Goal: Task Accomplishment & Management: Complete application form

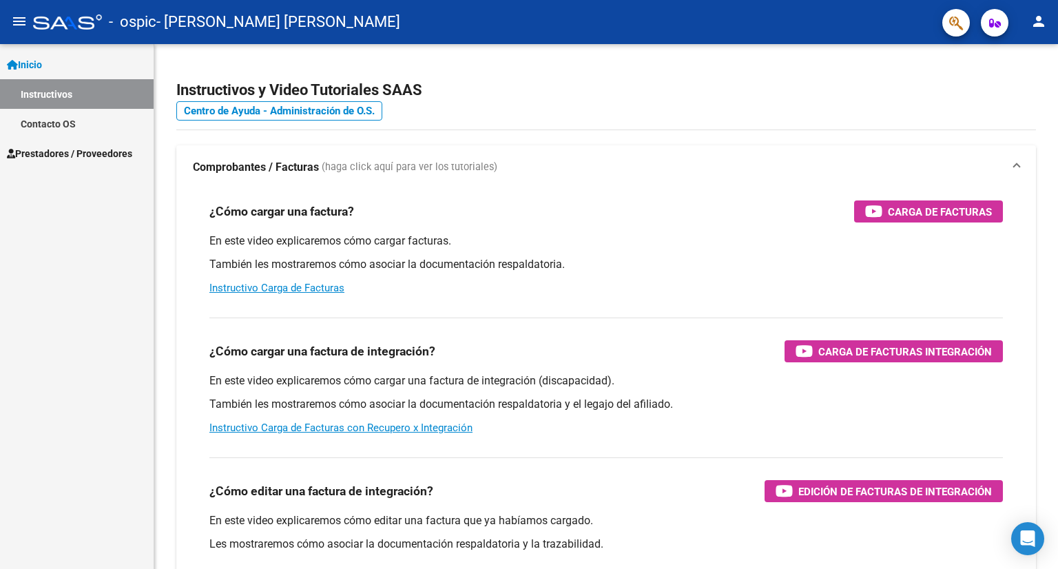
click at [98, 156] on span "Prestadores / Proveedores" at bounding box center [69, 153] width 125 height 15
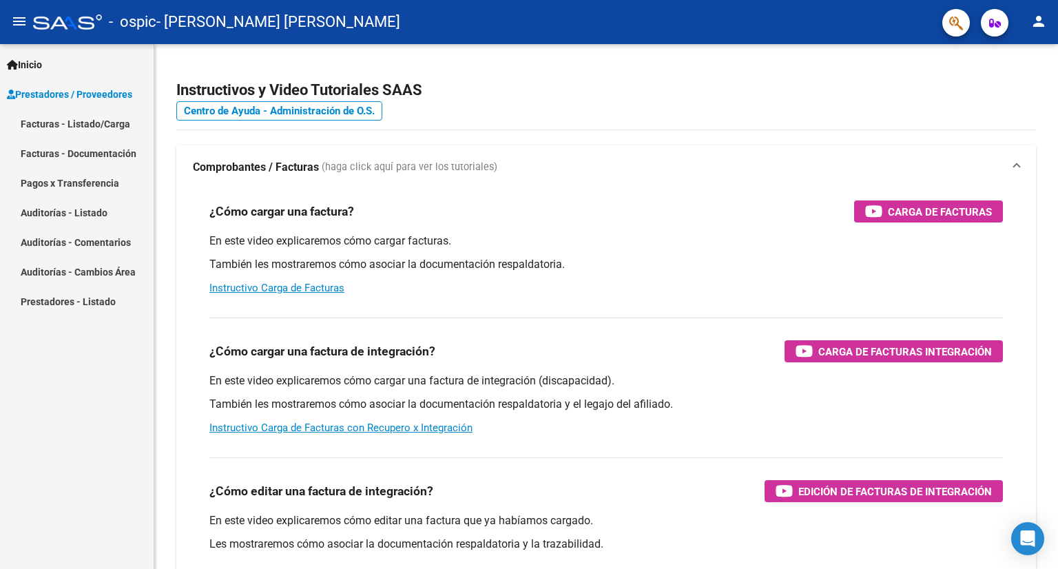
click at [75, 129] on link "Facturas - Listado/Carga" at bounding box center [77, 124] width 154 height 30
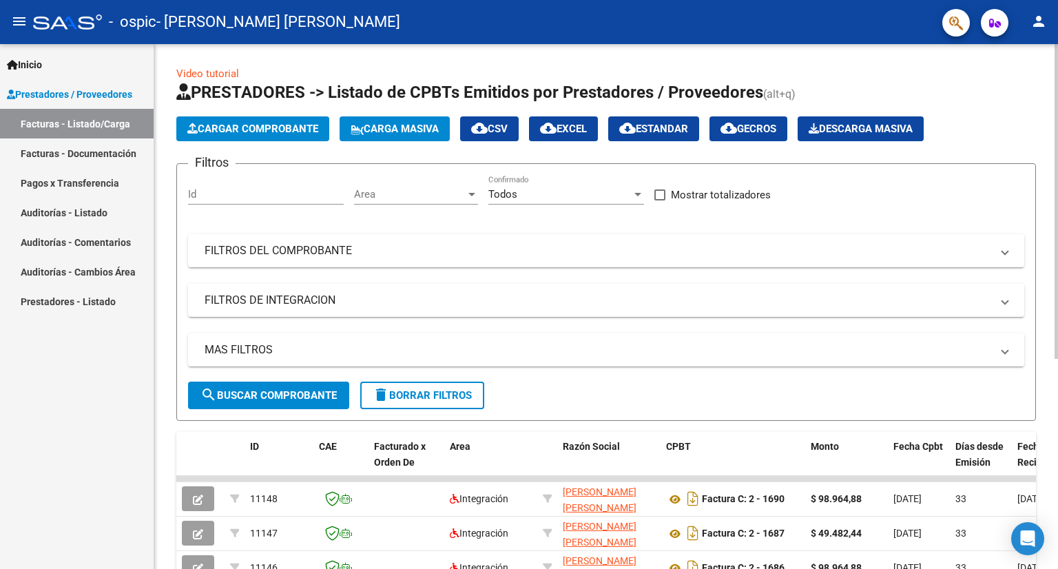
click at [267, 132] on span "Cargar Comprobante" at bounding box center [252, 129] width 131 height 12
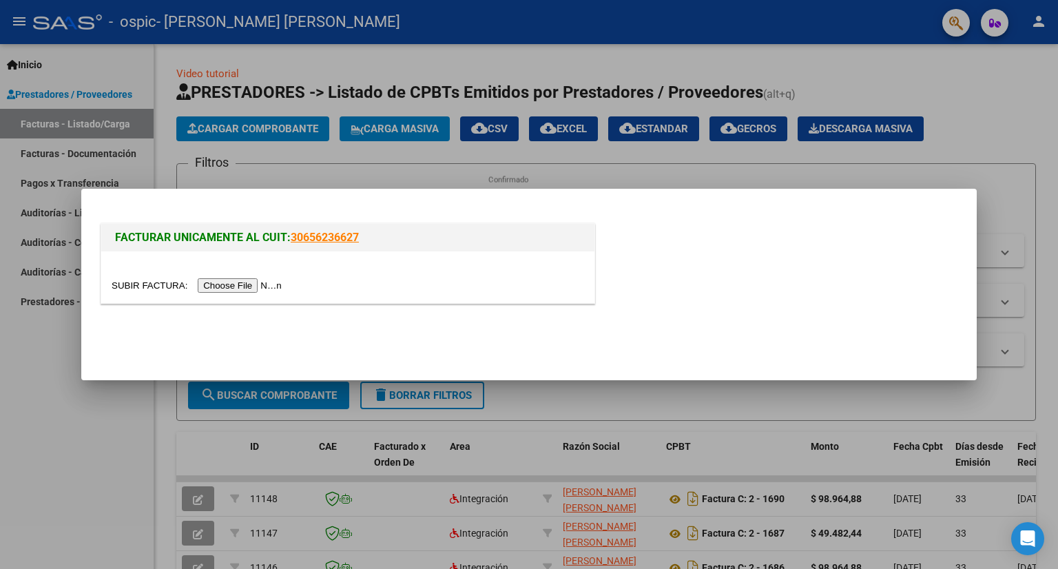
click at [259, 284] on input "file" at bounding box center [199, 285] width 174 height 14
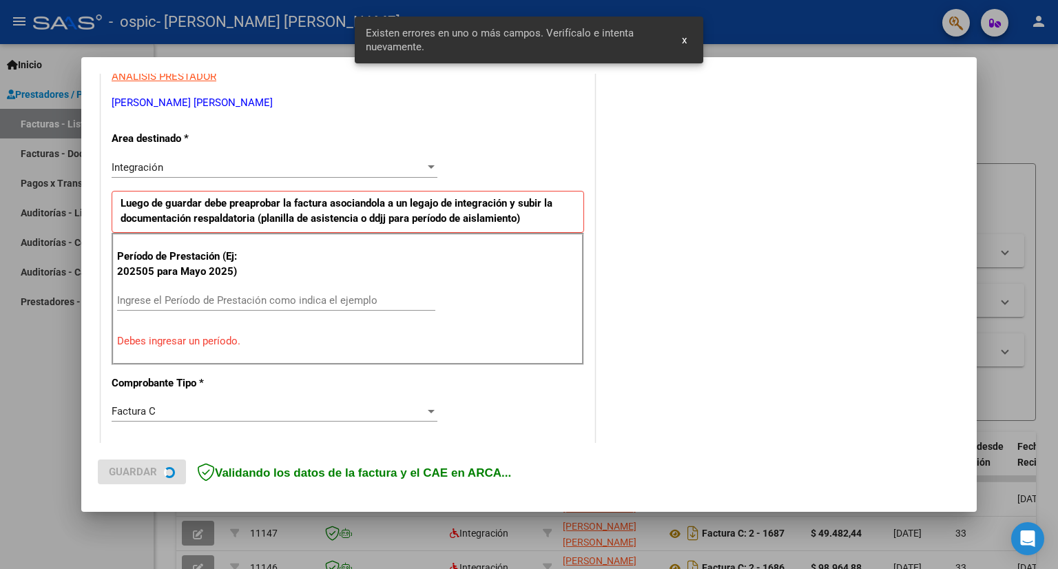
scroll to position [176, 0]
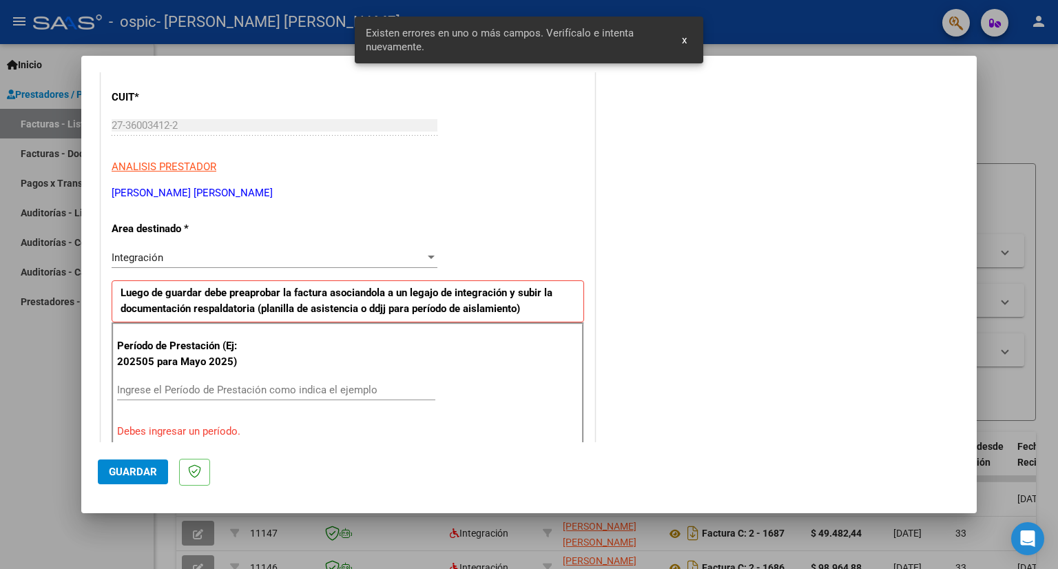
click at [188, 384] on input "Ingrese el Período de Prestación como indica el ejemplo" at bounding box center [276, 390] width 318 height 12
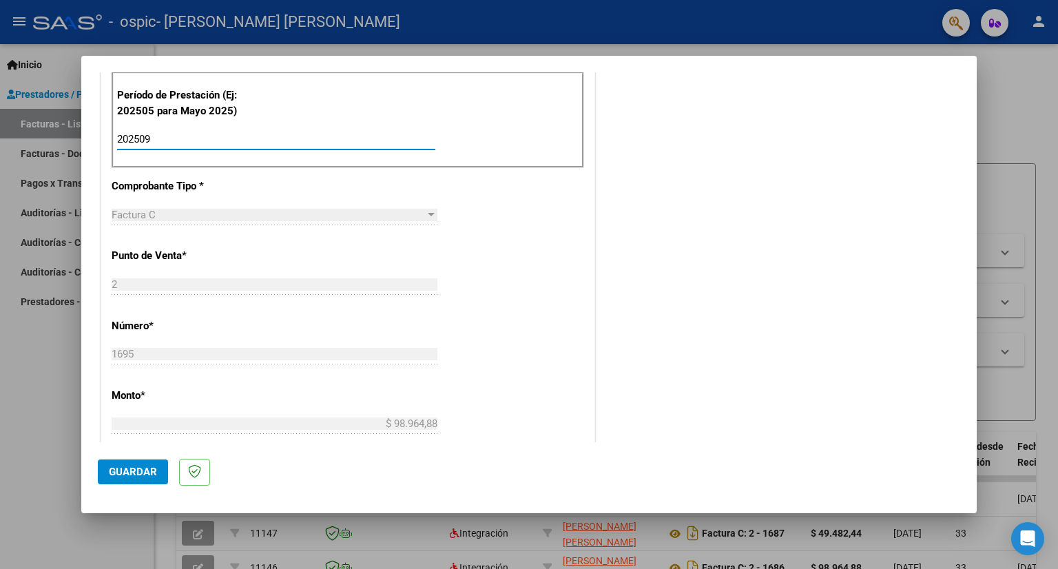
scroll to position [0, 0]
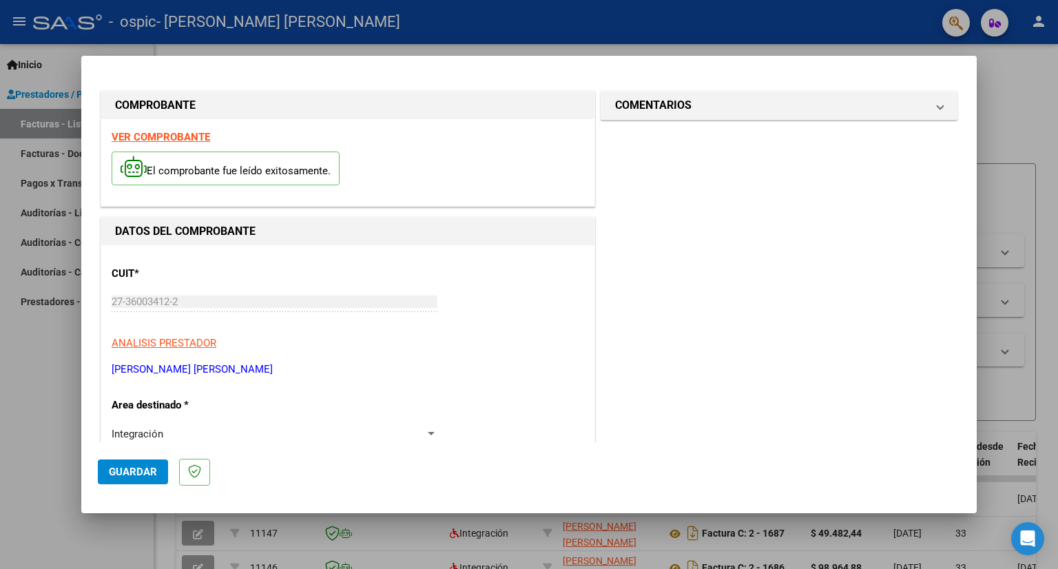
type input "202509"
click at [124, 466] on span "Guardar" at bounding box center [133, 472] width 48 height 12
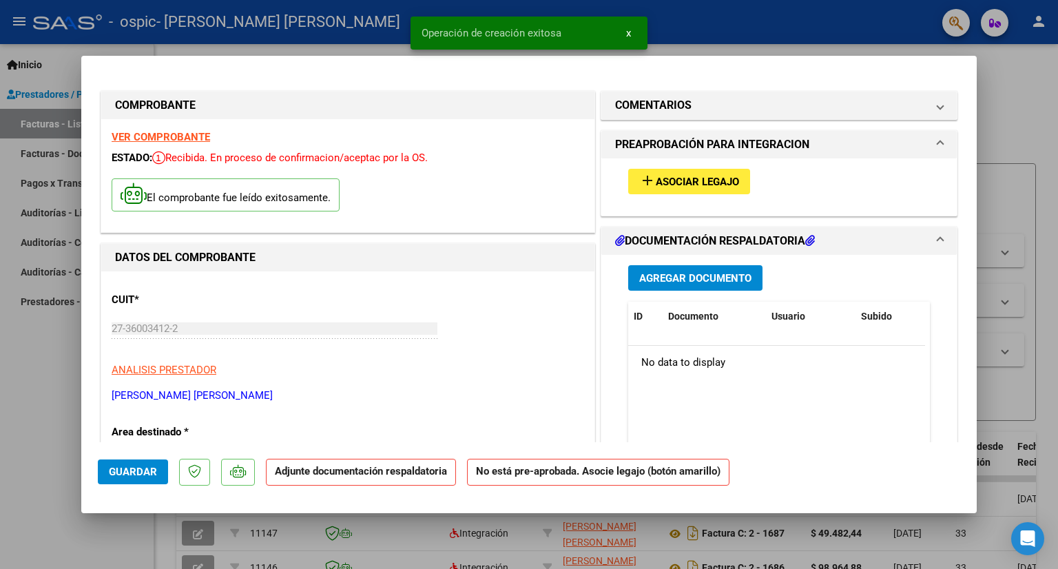
click at [691, 185] on span "Asociar Legajo" at bounding box center [697, 182] width 83 height 12
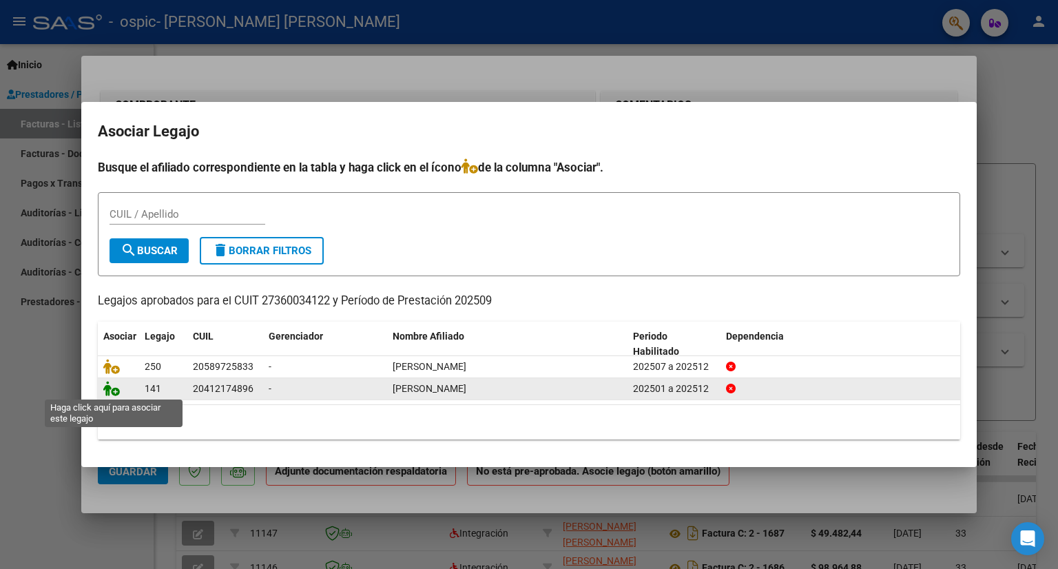
click at [115, 390] on icon at bounding box center [111, 388] width 17 height 15
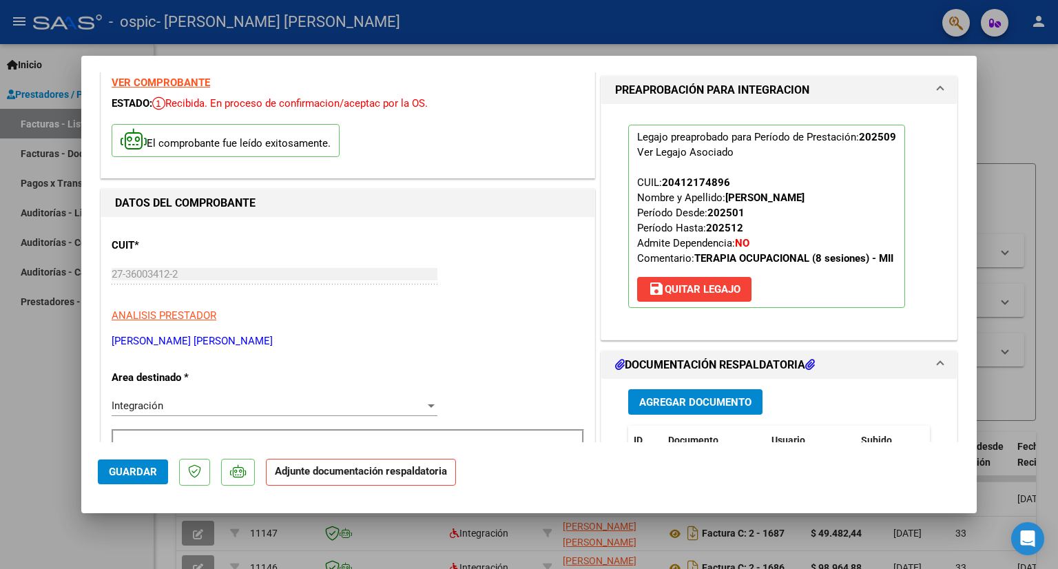
scroll to position [69, 0]
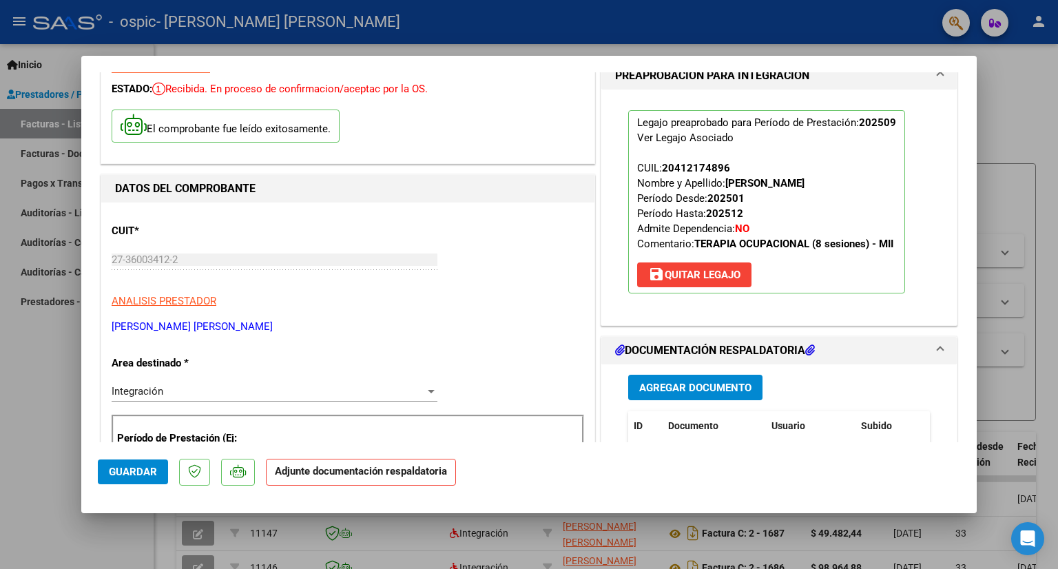
click at [693, 386] on span "Agregar Documento" at bounding box center [695, 388] width 112 height 12
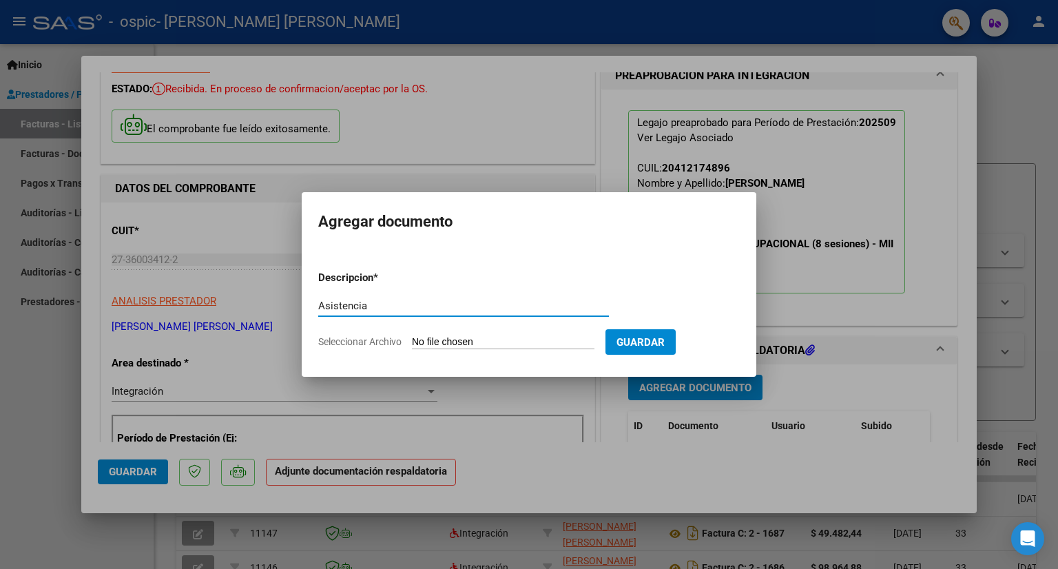
type input "Asistencia"
click at [528, 337] on input "Seleccionar Archivo" at bounding box center [503, 342] width 183 height 13
type input "C:\fakepath\Asistencia [PERSON_NAME].pdf"
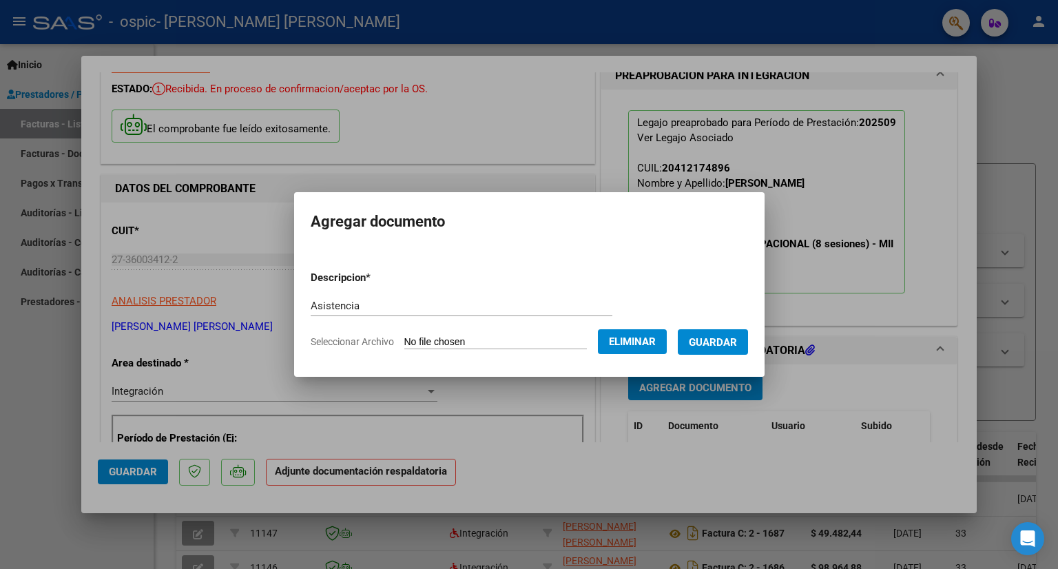
click at [732, 353] on button "Guardar" at bounding box center [713, 341] width 70 height 25
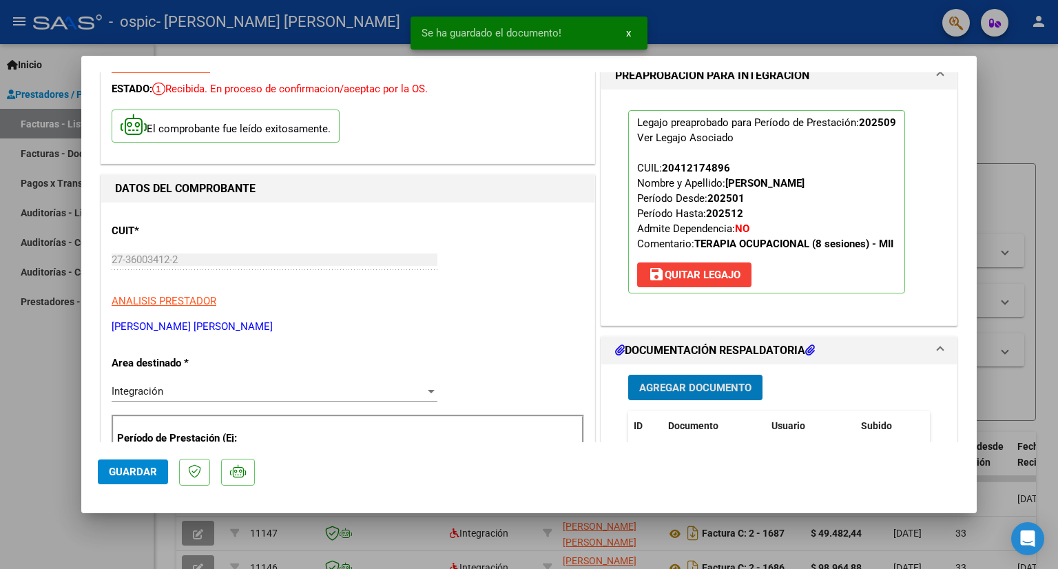
click at [149, 483] on button "Guardar" at bounding box center [133, 471] width 70 height 25
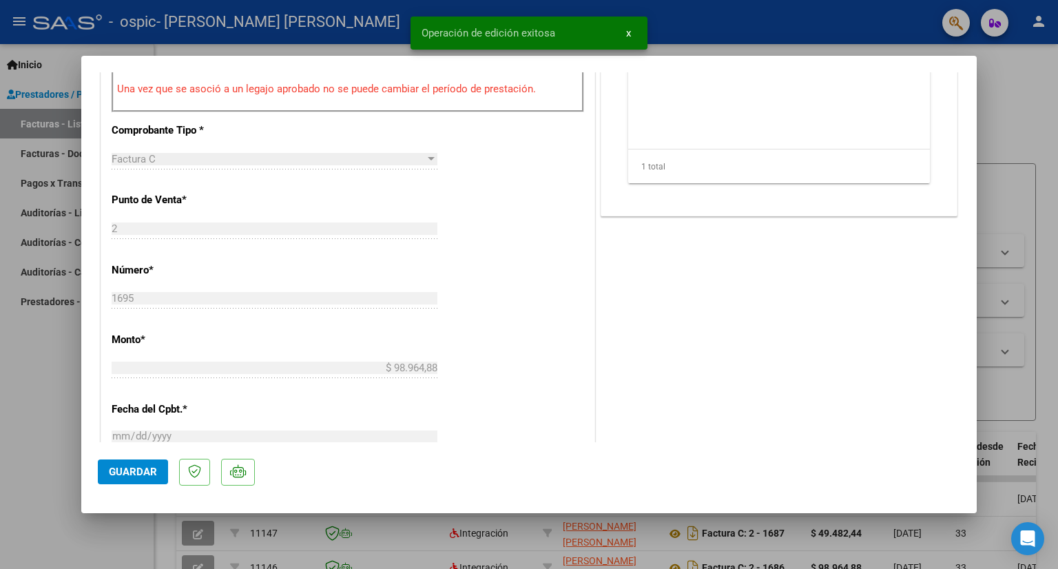
scroll to position [482, 0]
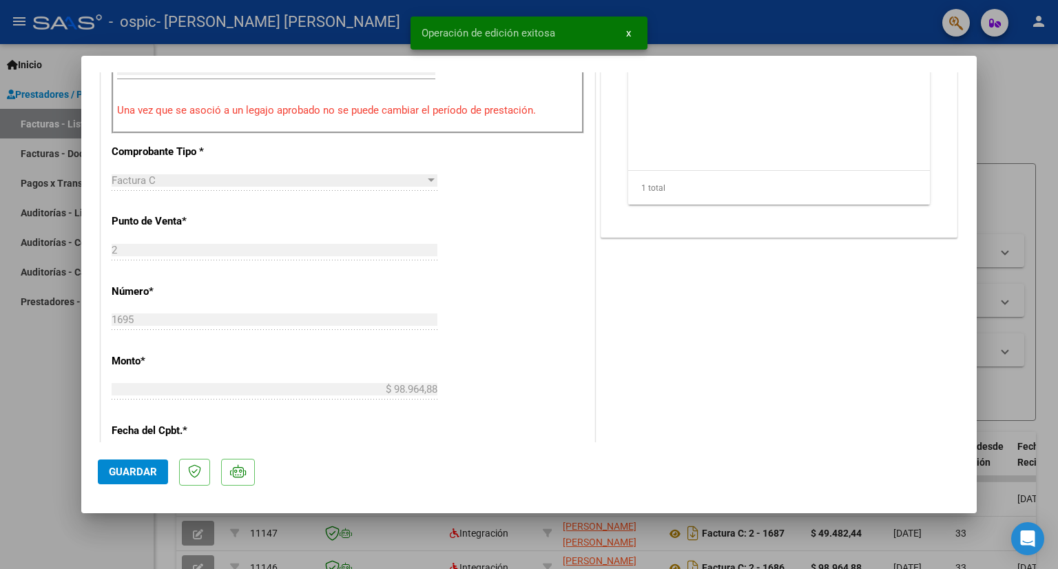
click at [513, 511] on mat-dialog-container "COMPROBANTE VER COMPROBANTE ESTADO: Recibida. En proceso de confirmacion/acepta…" at bounding box center [528, 284] width 895 height 457
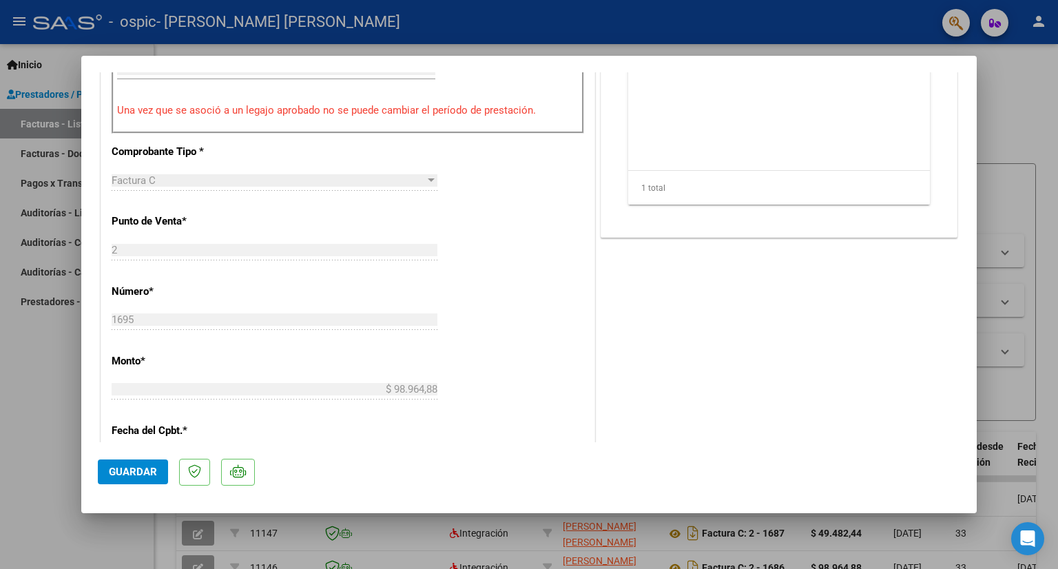
click at [530, 547] on div at bounding box center [529, 284] width 1058 height 569
type input "$ 0,00"
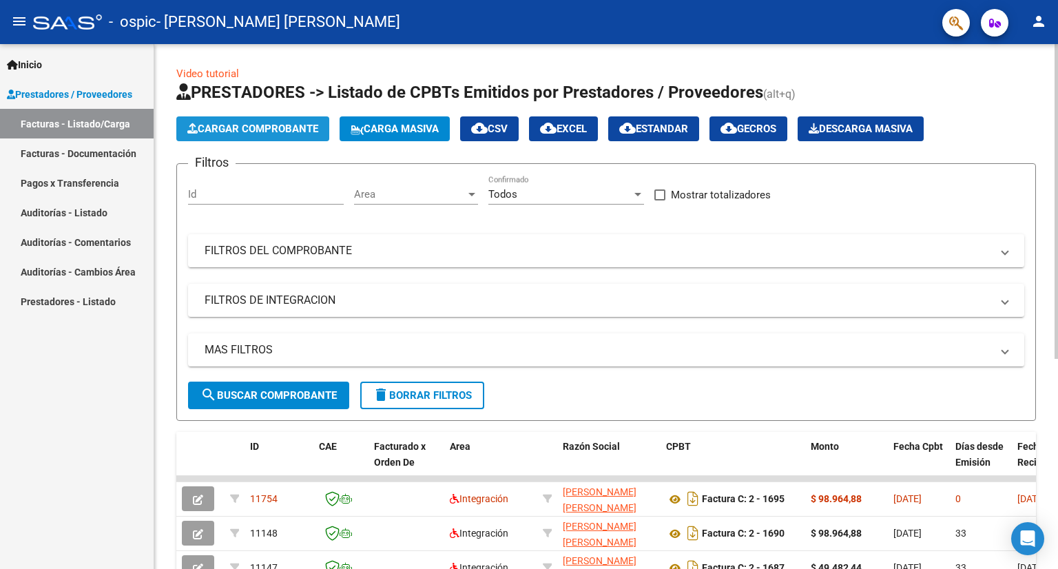
click at [256, 136] on button "Cargar Comprobante" at bounding box center [252, 128] width 153 height 25
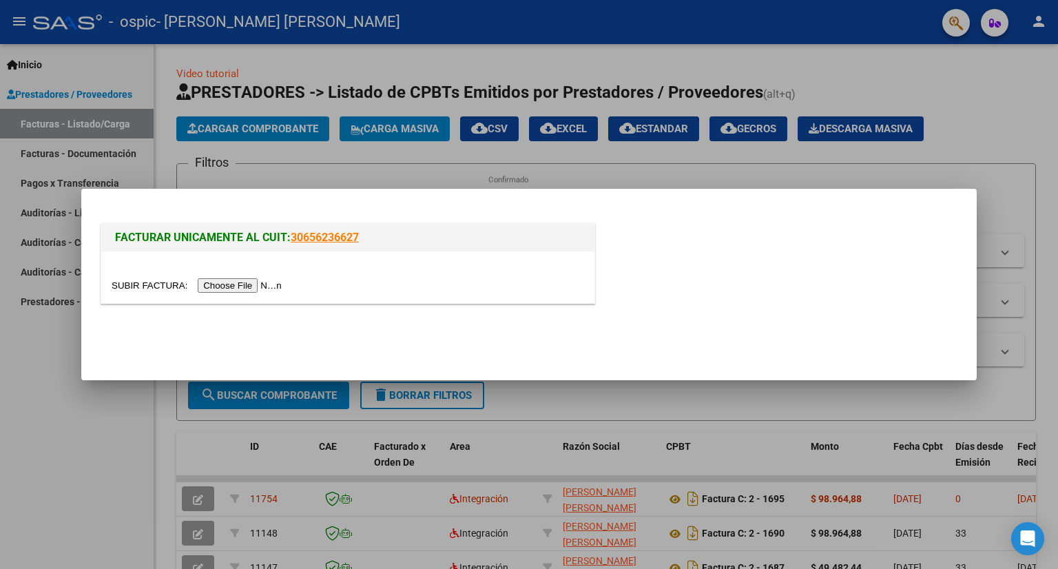
click at [269, 284] on input "file" at bounding box center [199, 285] width 174 height 14
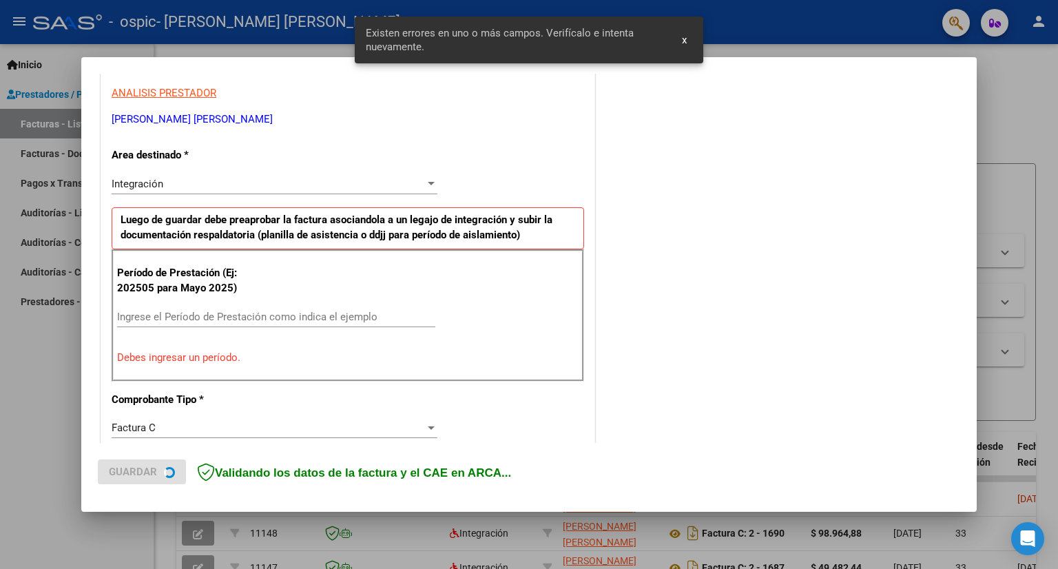
scroll to position [267, 0]
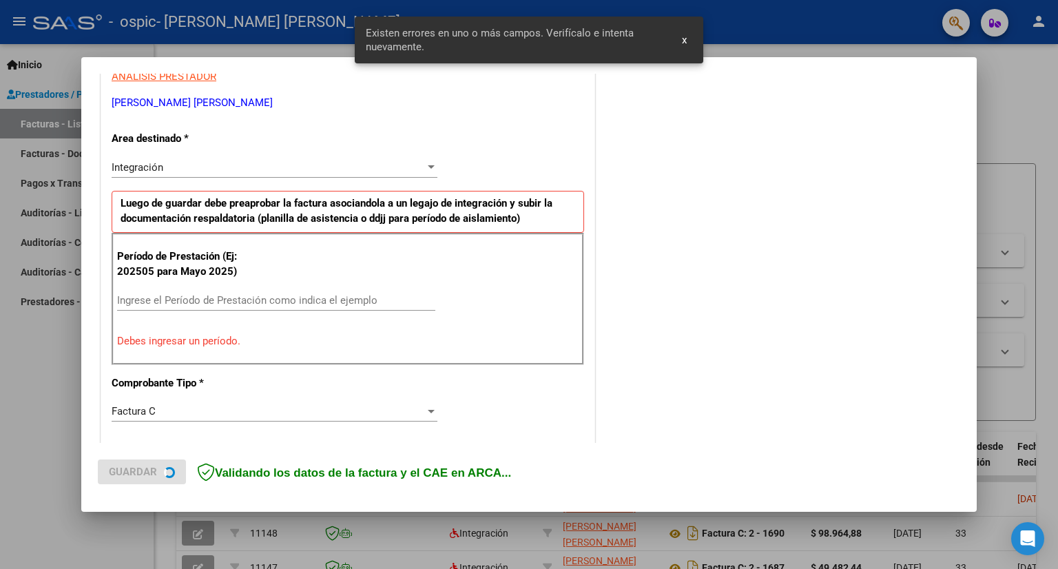
click at [220, 301] on input "Ingrese el Período de Prestación como indica el ejemplo" at bounding box center [276, 300] width 318 height 12
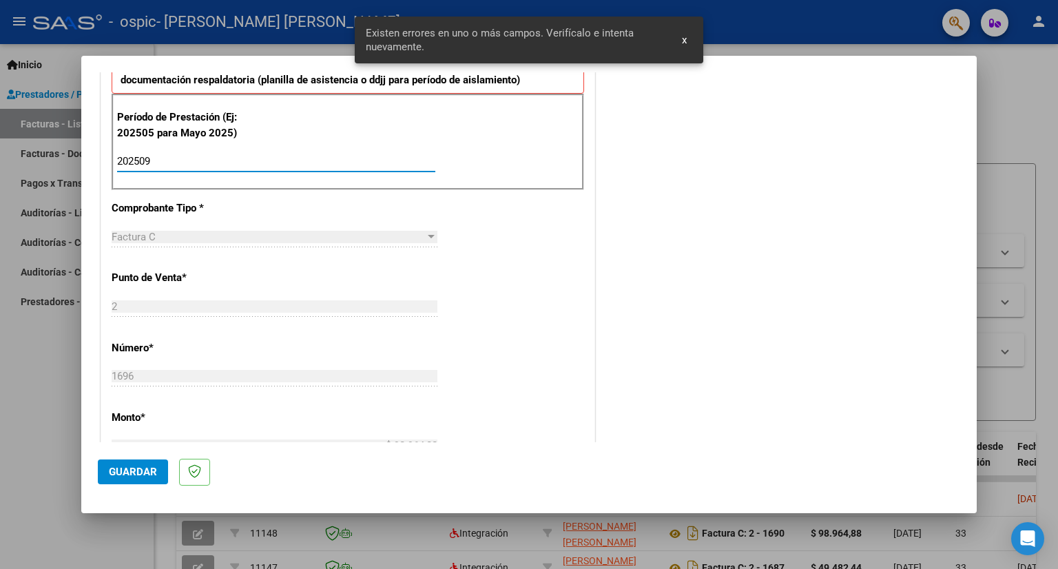
scroll to position [405, 0]
type input "202509"
click at [138, 463] on button "Guardar" at bounding box center [133, 471] width 70 height 25
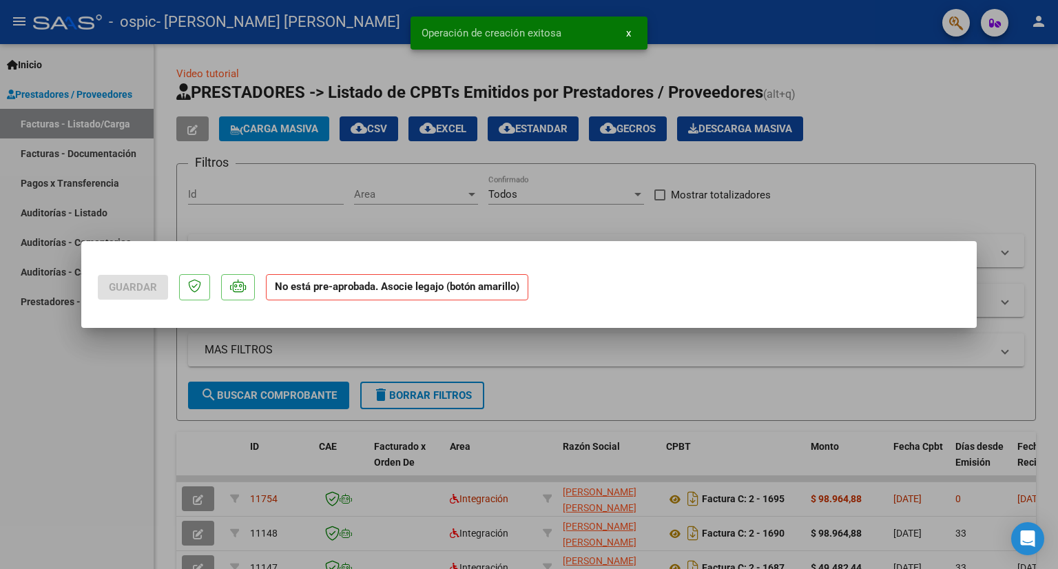
scroll to position [0, 0]
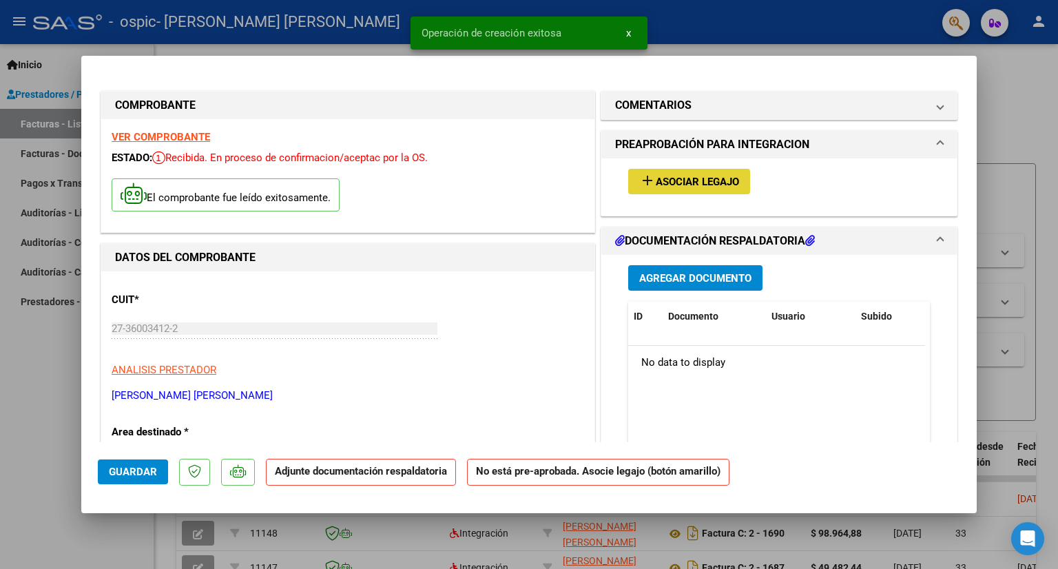
click at [699, 187] on span "Asociar Legajo" at bounding box center [697, 182] width 83 height 12
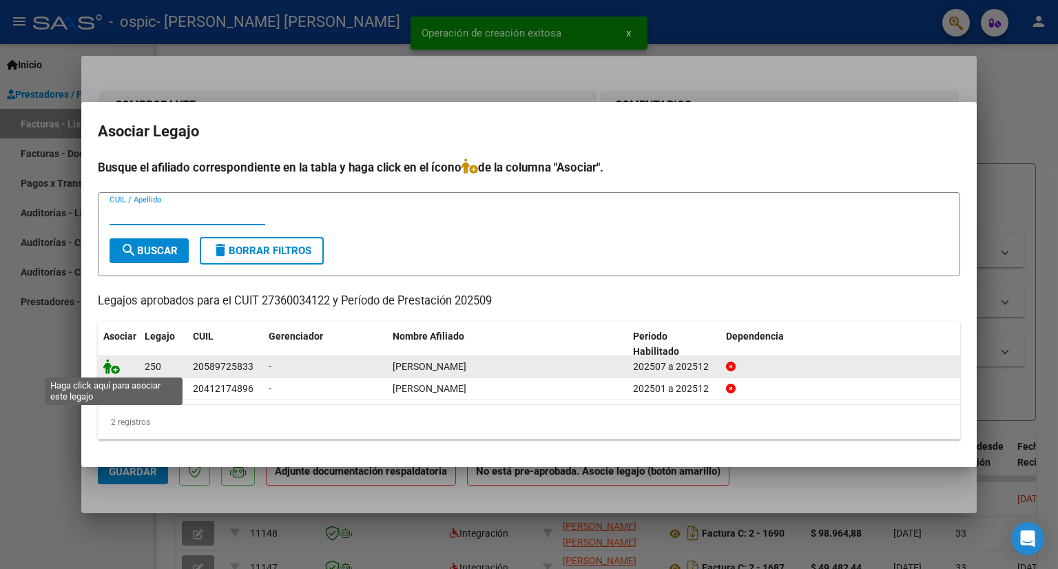
click at [116, 364] on icon at bounding box center [111, 366] width 17 height 15
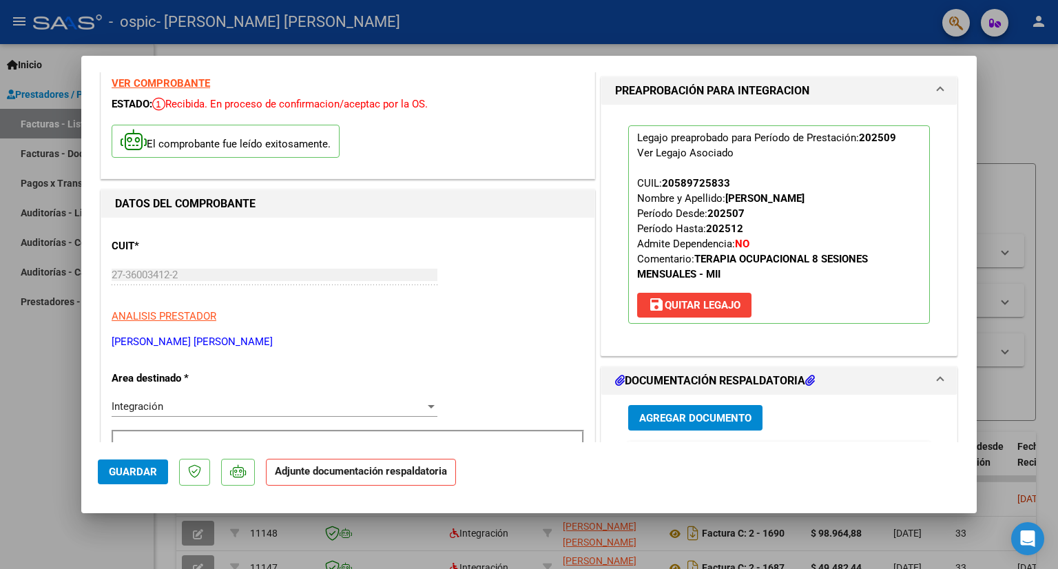
scroll to position [69, 0]
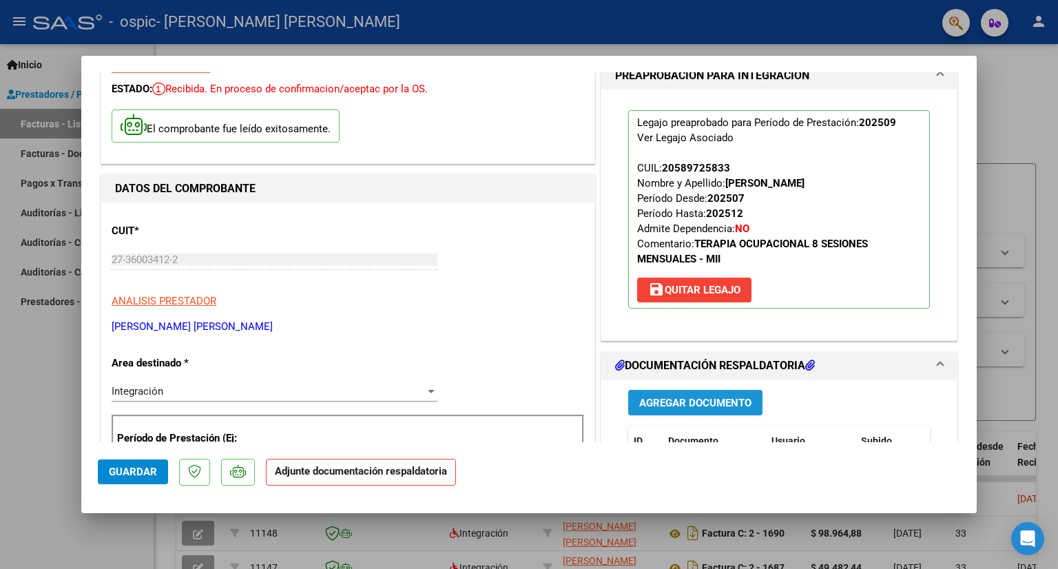
click at [688, 403] on span "Agregar Documento" at bounding box center [695, 403] width 112 height 12
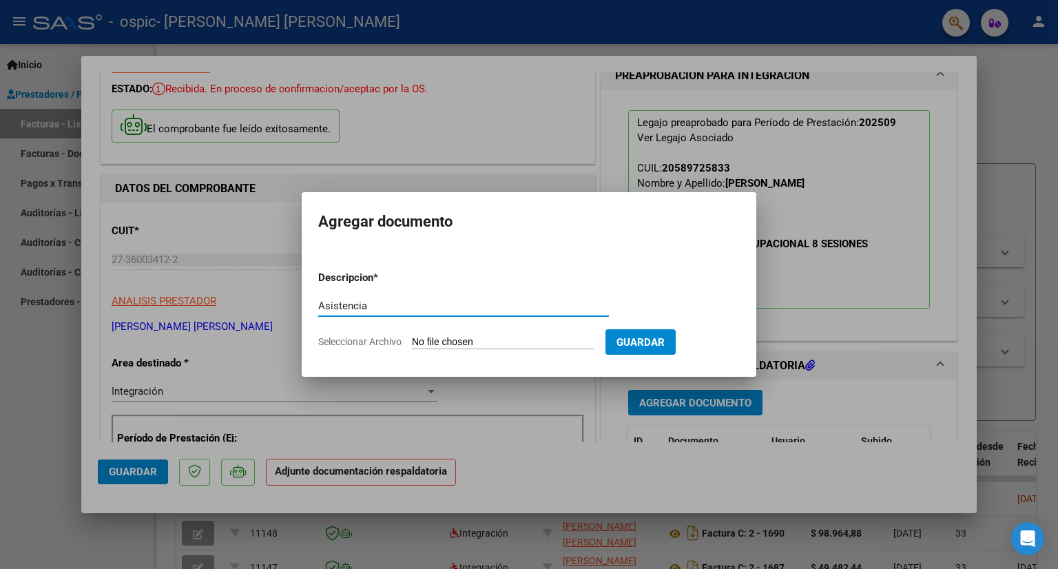
type input "Asistencia"
click at [497, 338] on input "Seleccionar Archivo" at bounding box center [503, 342] width 183 height 13
type input "C:\fakepath\Asistencia [PERSON_NAME].pdf"
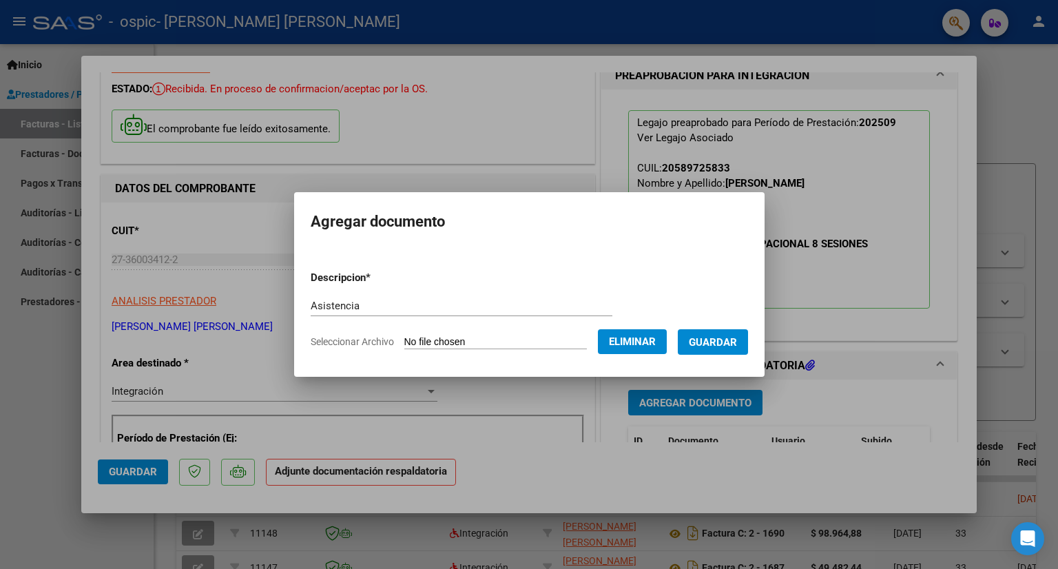
click at [724, 340] on span "Guardar" at bounding box center [713, 342] width 48 height 12
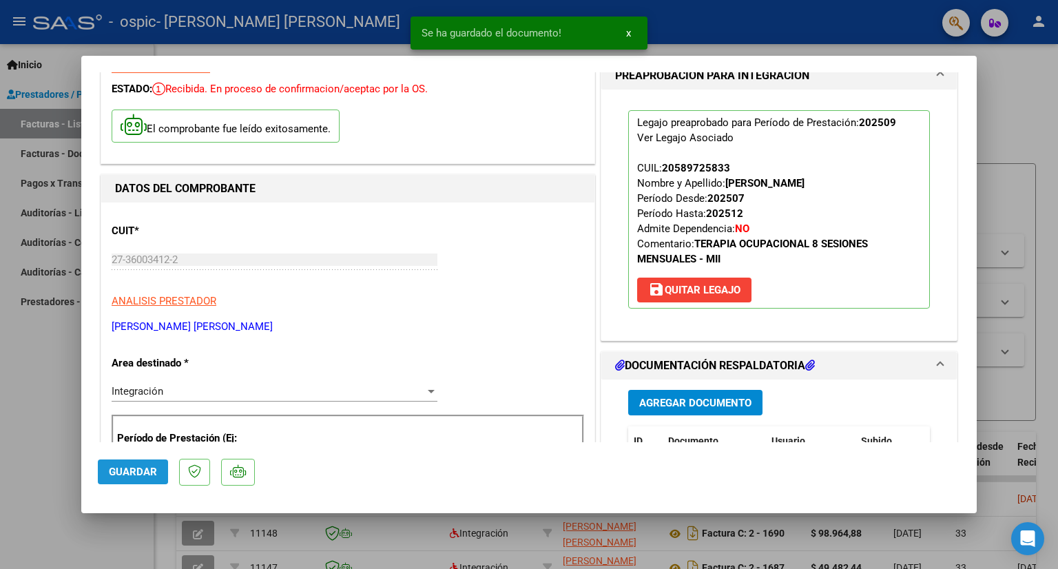
click at [129, 471] on span "Guardar" at bounding box center [133, 472] width 48 height 12
click at [996, 266] on div at bounding box center [529, 284] width 1058 height 569
type input "$ 0,00"
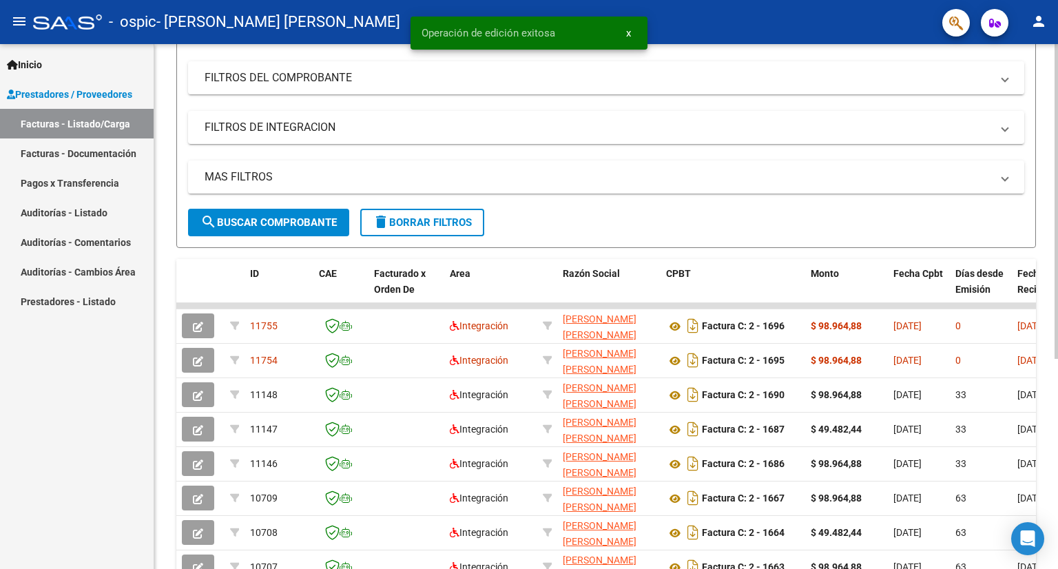
scroll to position [143, 0]
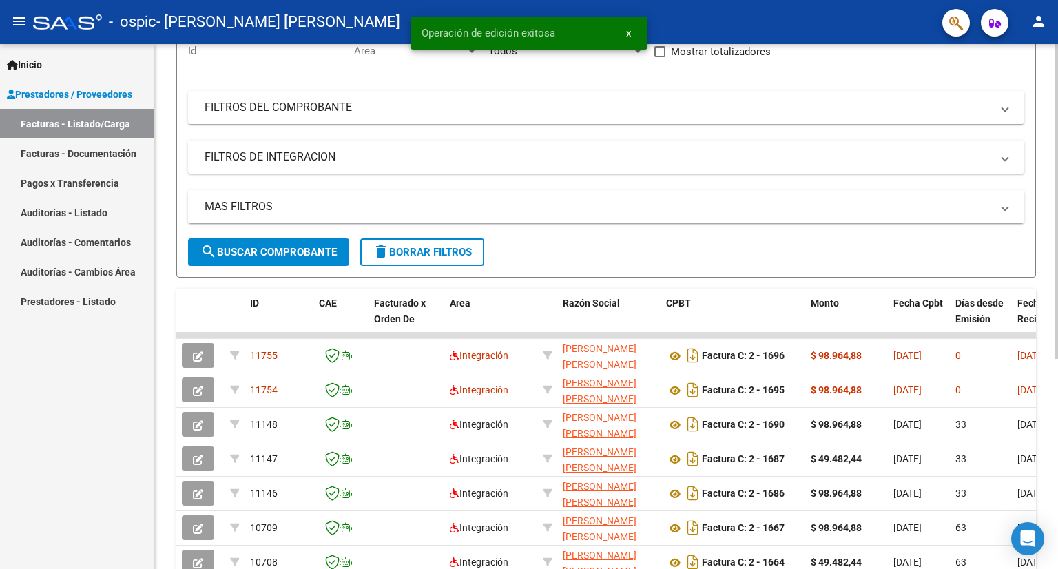
click at [289, 162] on mat-panel-title "FILTROS DE INTEGRACION" at bounding box center [598, 156] width 787 height 15
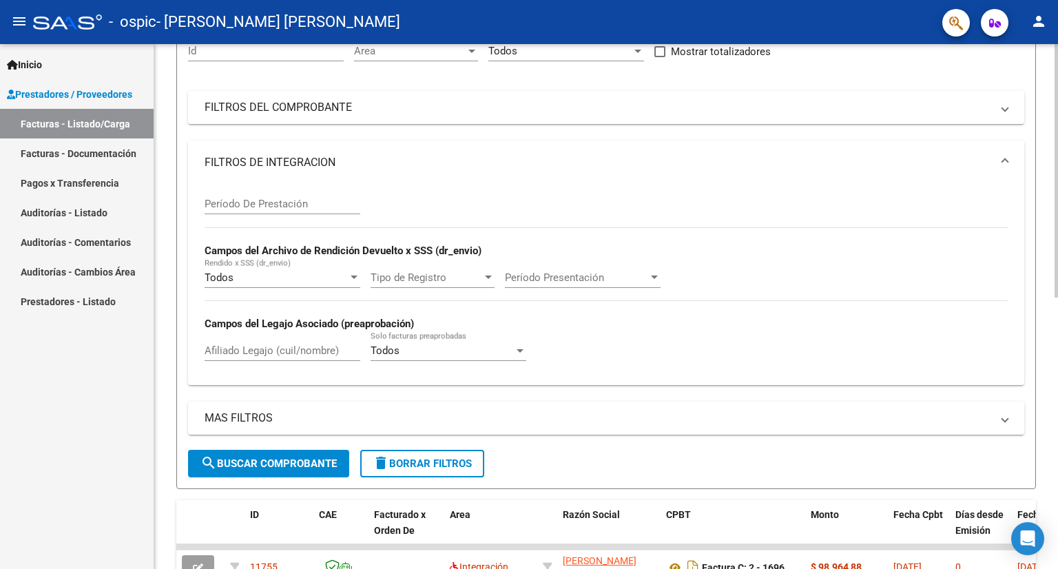
click at [282, 204] on input "Período De Prestación" at bounding box center [283, 204] width 156 height 12
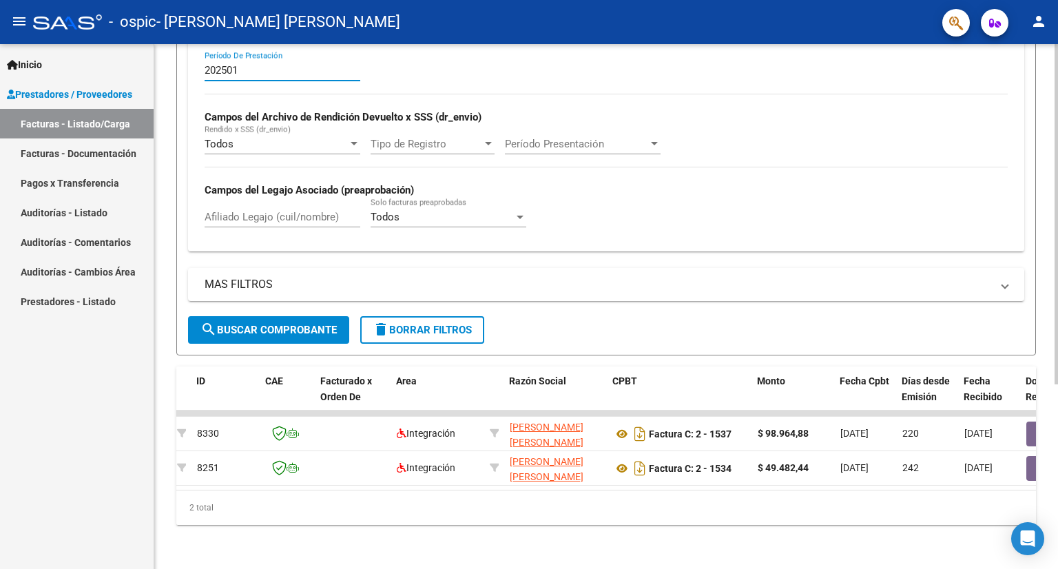
scroll to position [0, 0]
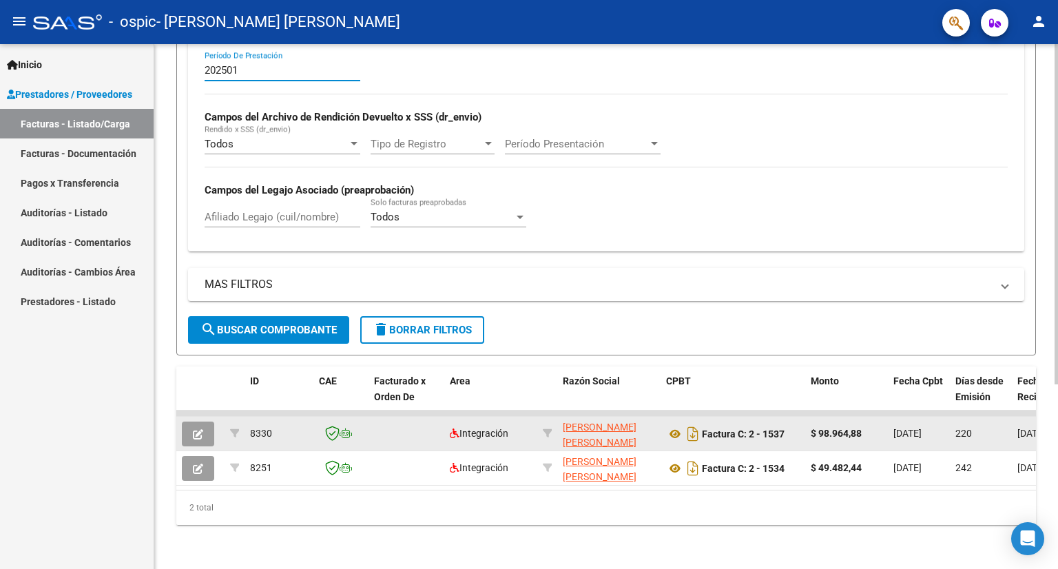
type input "202501"
click at [204, 424] on button "button" at bounding box center [198, 433] width 32 height 25
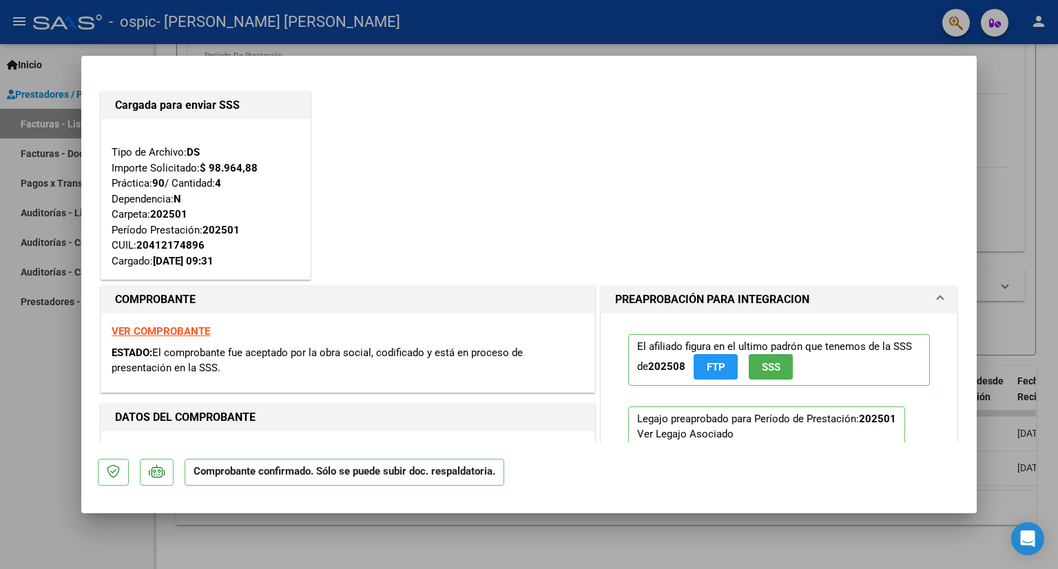
type input "$ 0,00"
